Goal: Task Accomplishment & Management: Manage account settings

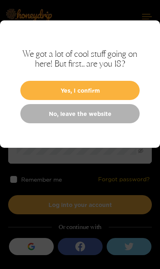
click at [130, 88] on button "Yes, I confirm" at bounding box center [80, 90] width 120 height 19
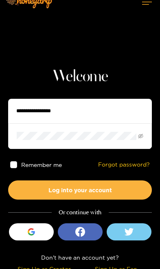
scroll to position [21, 0]
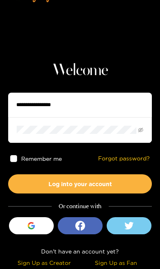
click at [117, 106] on input "text" at bounding box center [80, 105] width 144 height 24
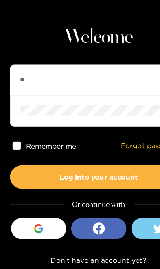
type input "*"
type input "**********"
click at [117, 117] on span at bounding box center [80, 129] width 144 height 25
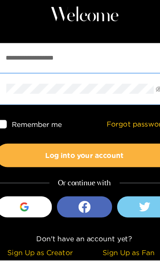
click at [113, 143] on div "Remember me Forgot password?" at bounding box center [80, 158] width 144 height 31
click at [111, 174] on button "Log into your account" at bounding box center [80, 183] width 144 height 19
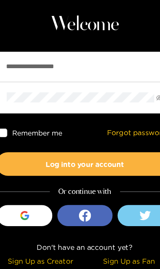
click at [112, 174] on button "Log into your account" at bounding box center [80, 183] width 144 height 19
click at [109, 174] on button "Log into your account" at bounding box center [80, 183] width 144 height 19
click at [114, 174] on button "Log into your account" at bounding box center [80, 183] width 144 height 19
click at [10, 155] on span at bounding box center [13, 158] width 7 height 7
click at [113, 174] on button "Log into your account" at bounding box center [80, 183] width 144 height 19
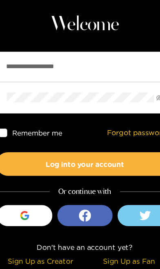
click at [126, 155] on link "Forgot password?" at bounding box center [124, 158] width 52 height 7
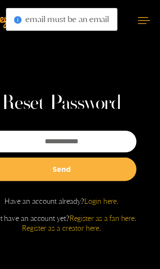
click at [83, 15] on span "email must be an email" at bounding box center [85, 15] width 68 height 8
click at [79, 20] on span "email must be an email" at bounding box center [85, 15] width 68 height 8
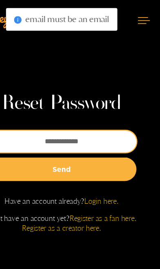
click at [22, 124] on input "email" at bounding box center [81, 115] width 122 height 18
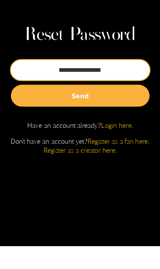
type input "**********"
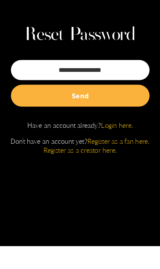
click at [111, 128] on button "Send" at bounding box center [81, 137] width 122 height 19
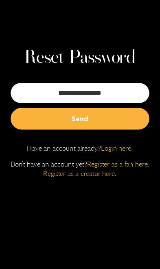
click at [116, 128] on button "Send" at bounding box center [81, 137] width 122 height 19
click at [109, 128] on button "Send" at bounding box center [81, 137] width 122 height 19
